Goal: Task Accomplishment & Management: Use online tool/utility

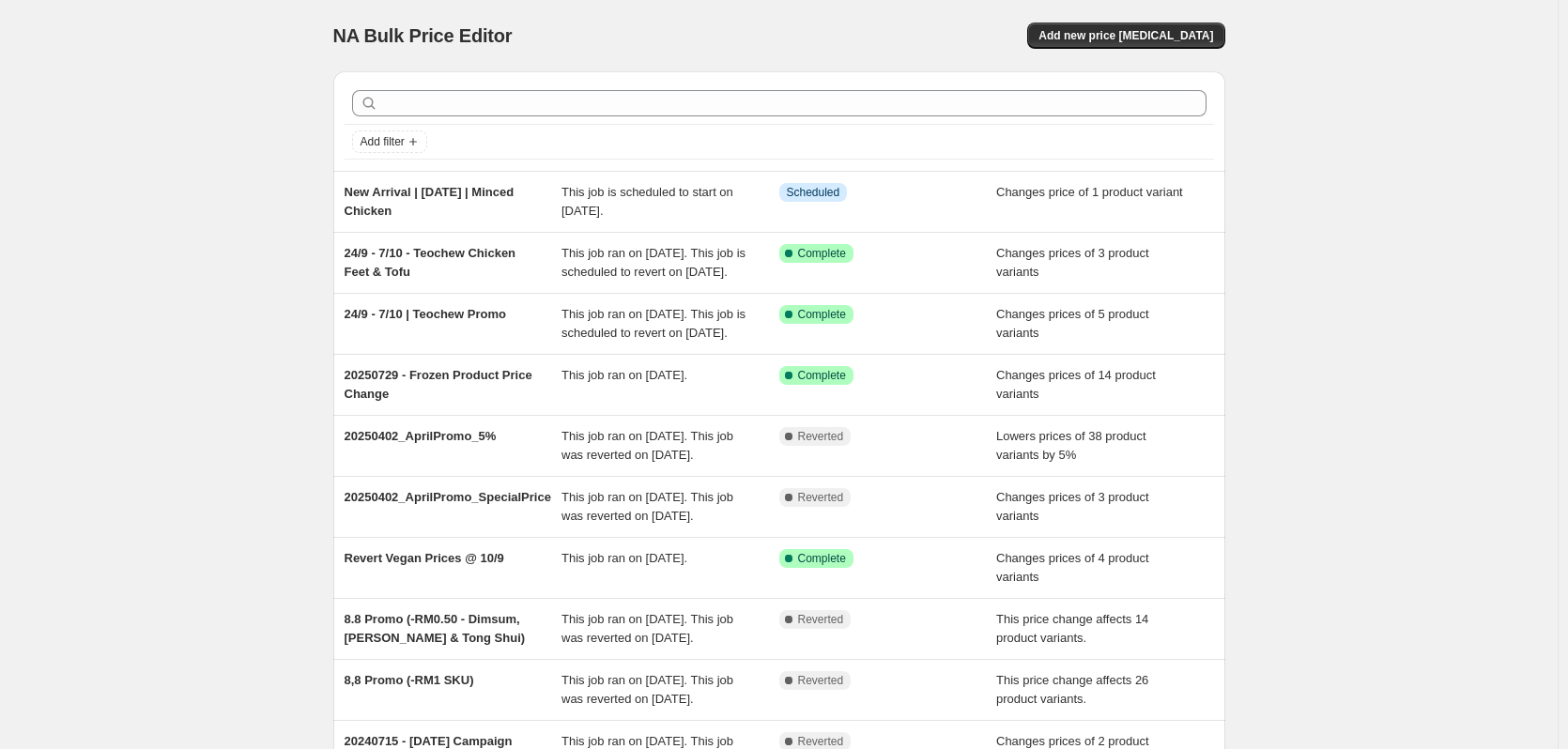
click at [255, 348] on div "NA Bulk Price Editor. This page is ready NA Bulk Price Editor Add new price [ME…" at bounding box center [778, 483] width 1557 height 967
